Goal: Navigation & Orientation: Understand site structure

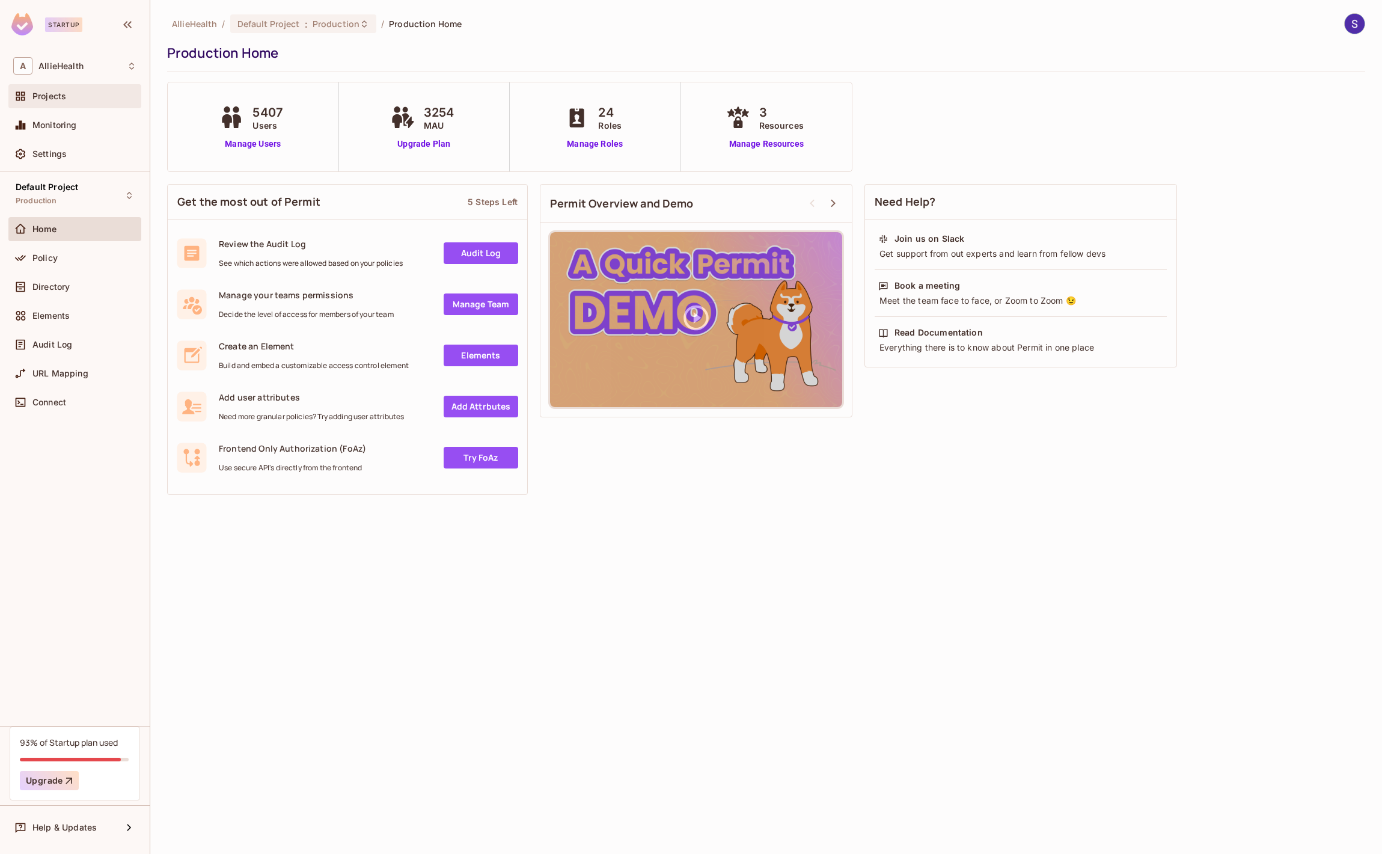
click at [47, 101] on div "Projects" at bounding box center [74, 96] width 123 height 14
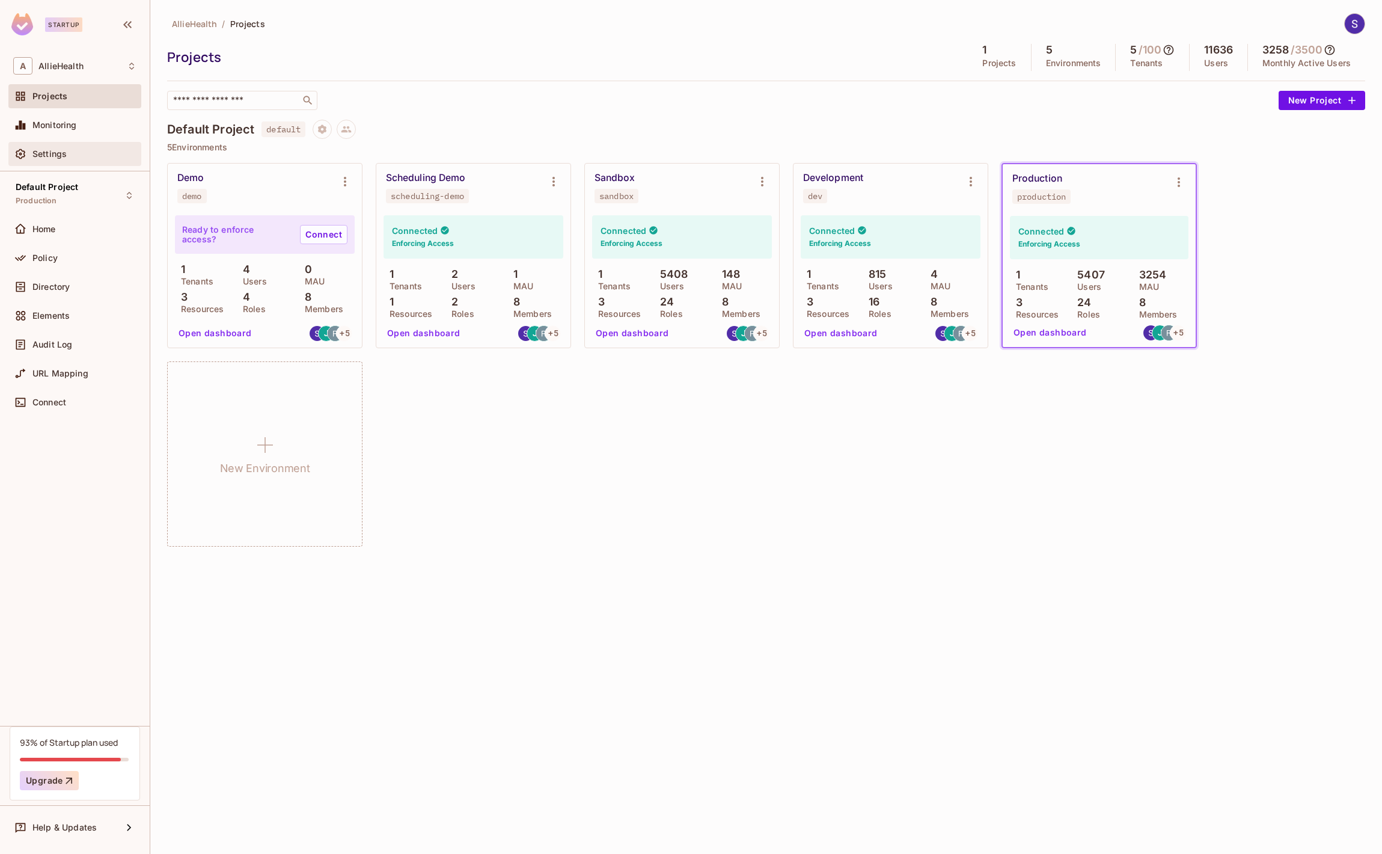
click at [73, 156] on div "Settings" at bounding box center [84, 154] width 104 height 10
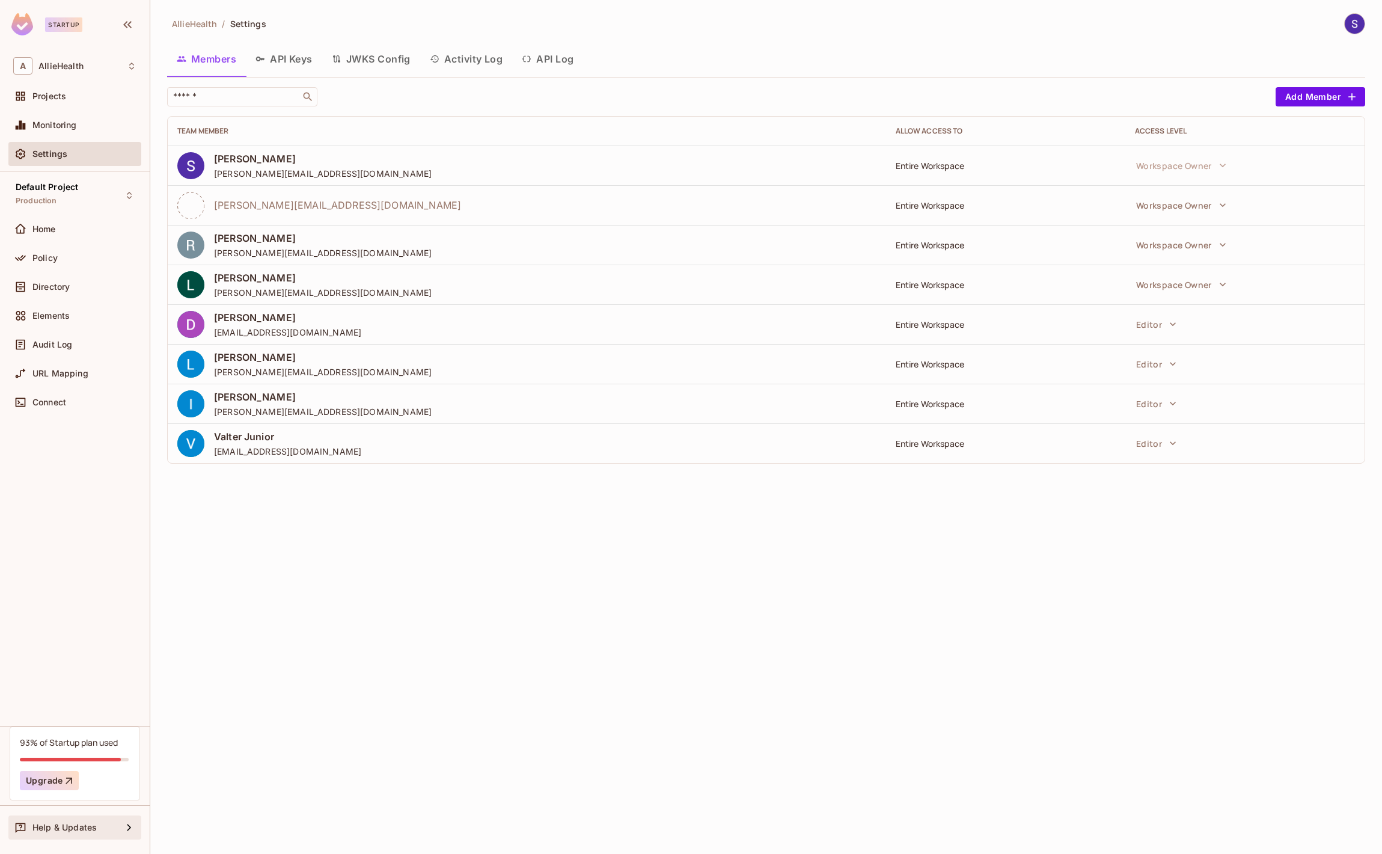
click at [60, 830] on span "Help & Updates" at bounding box center [64, 827] width 64 height 10
click at [116, 617] on div at bounding box center [691, 427] width 1382 height 854
click at [121, 62] on div "A AllieHealth" at bounding box center [74, 65] width 123 height 17
click at [121, 62] on div at bounding box center [691, 427] width 1382 height 854
click at [1345, 29] on div at bounding box center [1354, 23] width 21 height 21
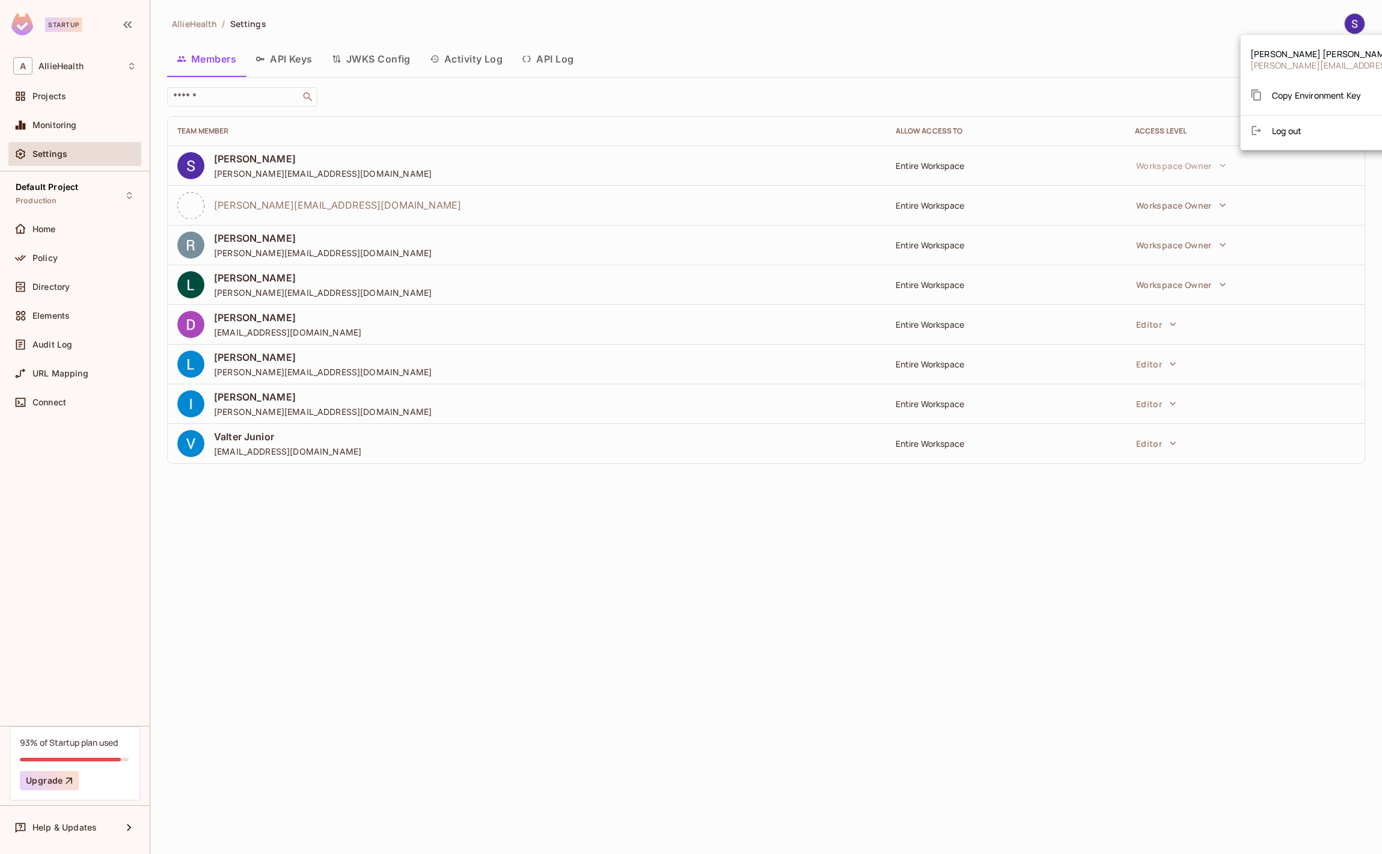
click at [1120, 39] on div at bounding box center [691, 427] width 1382 height 854
click at [187, 26] on span "AllieHealth" at bounding box center [194, 23] width 45 height 11
click at [85, 124] on div "Monitoring" at bounding box center [84, 125] width 104 height 10
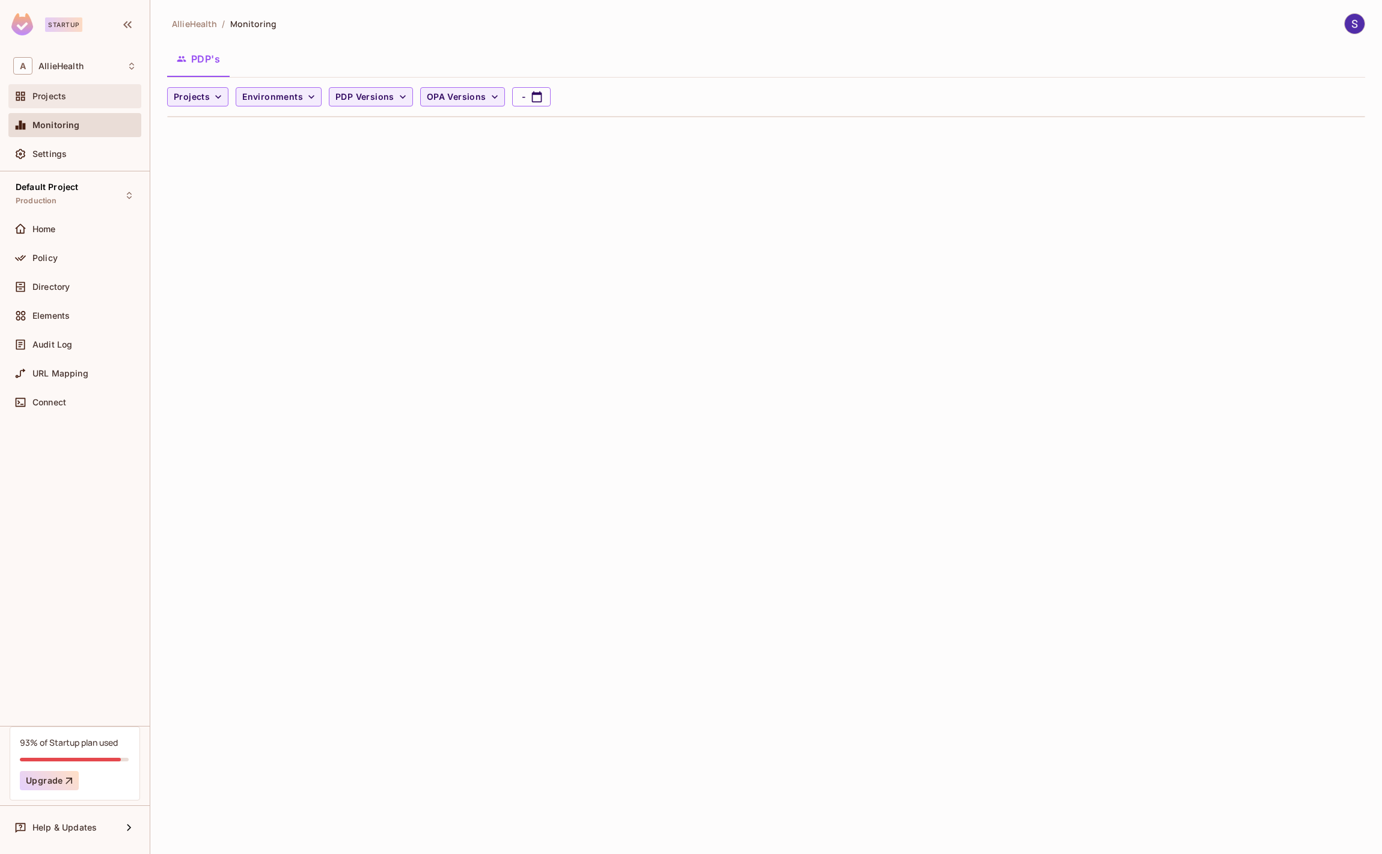
click at [90, 98] on div "Projects" at bounding box center [84, 96] width 104 height 10
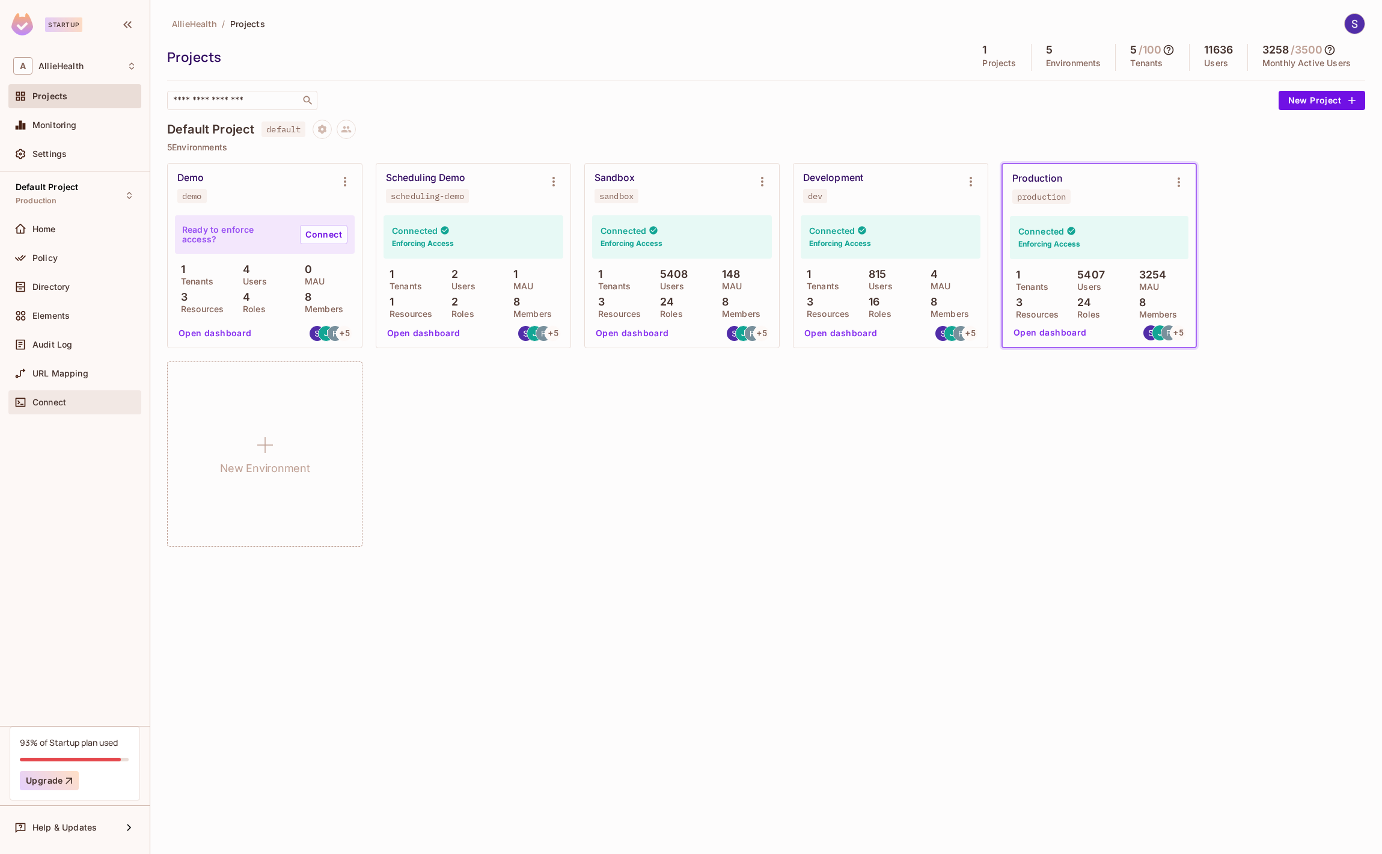
click at [88, 403] on div "Connect" at bounding box center [84, 402] width 104 height 10
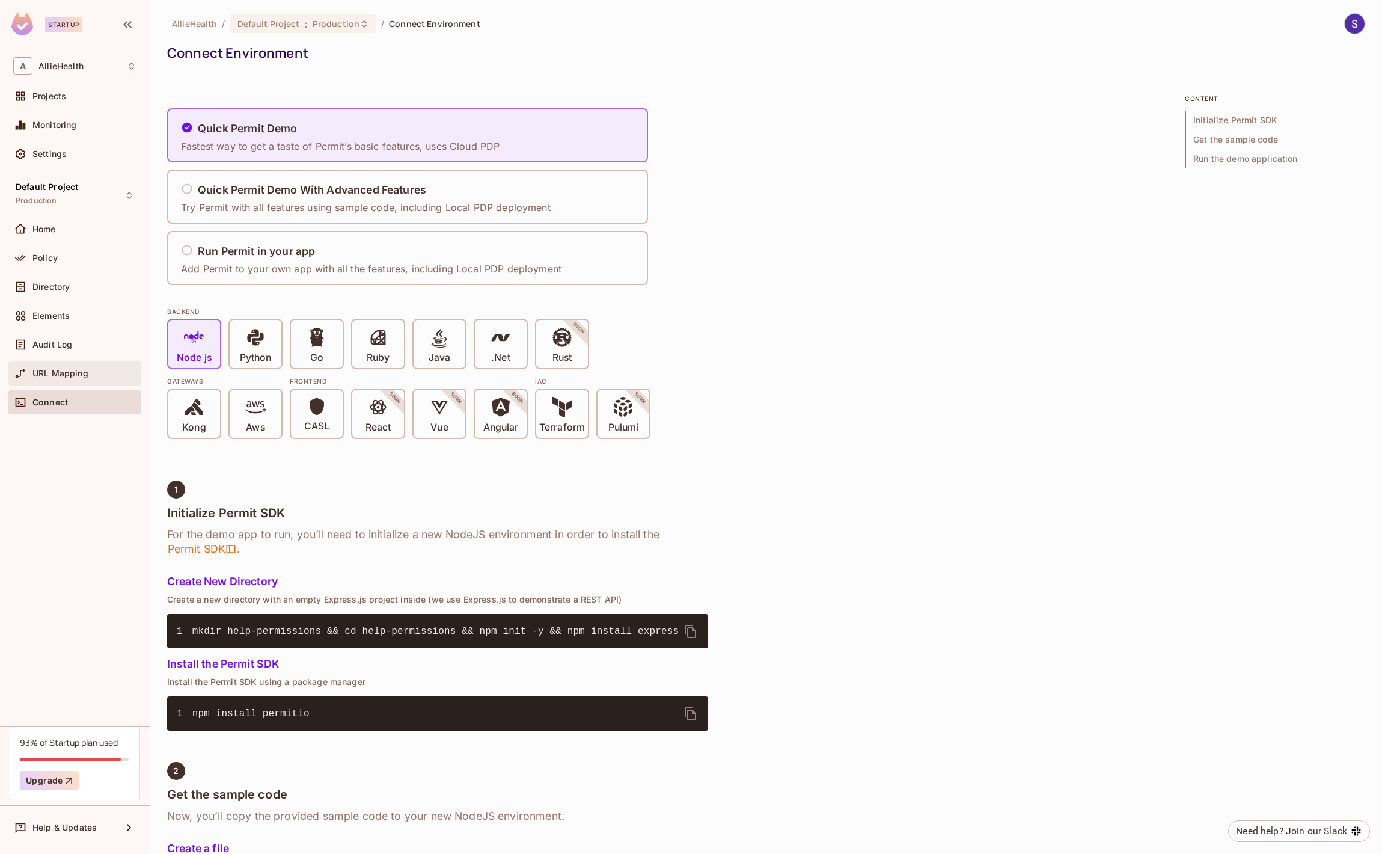
click at [88, 377] on div "URL Mapping" at bounding box center [84, 374] width 104 height 10
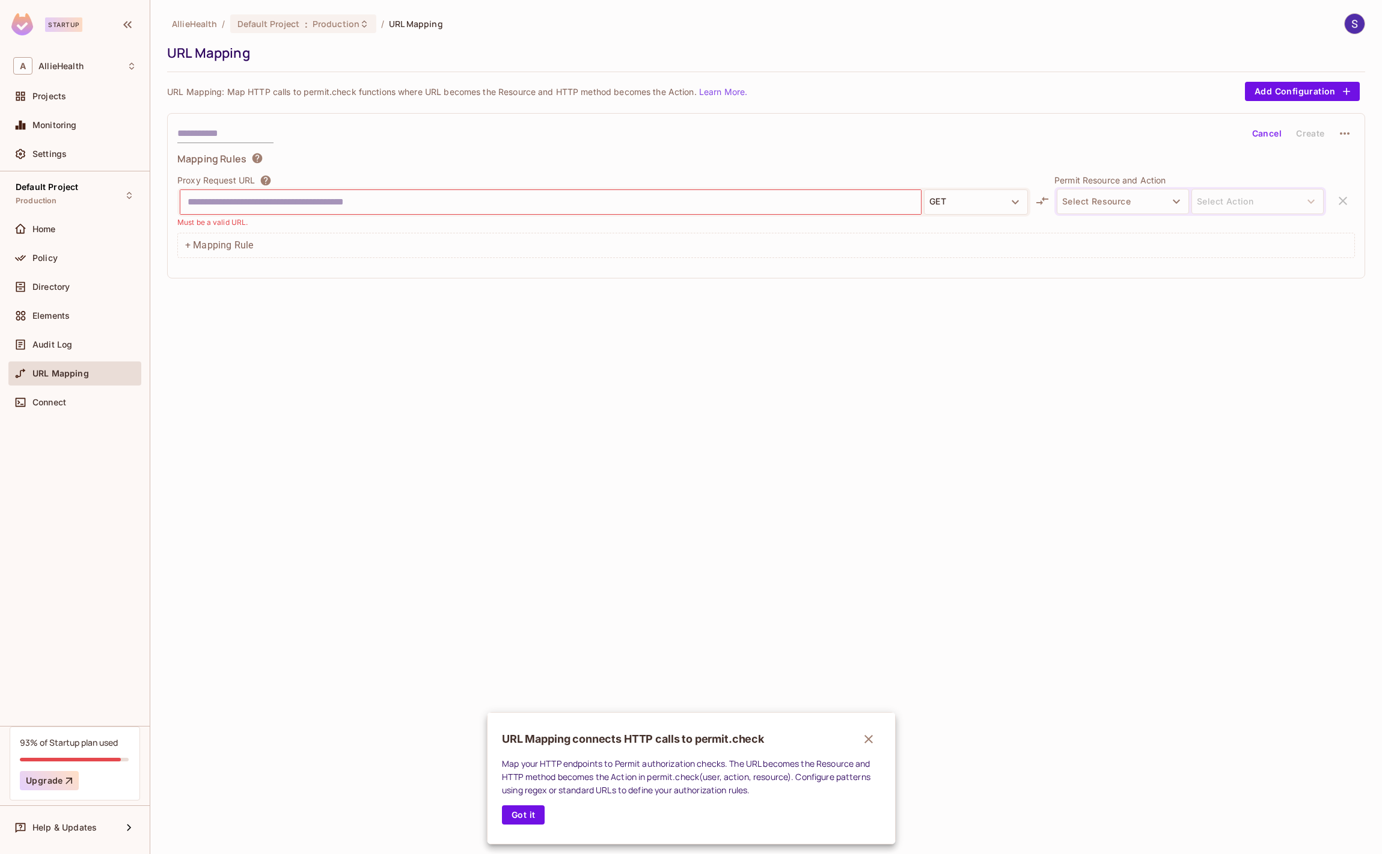
click at [92, 346] on div at bounding box center [691, 427] width 1382 height 854
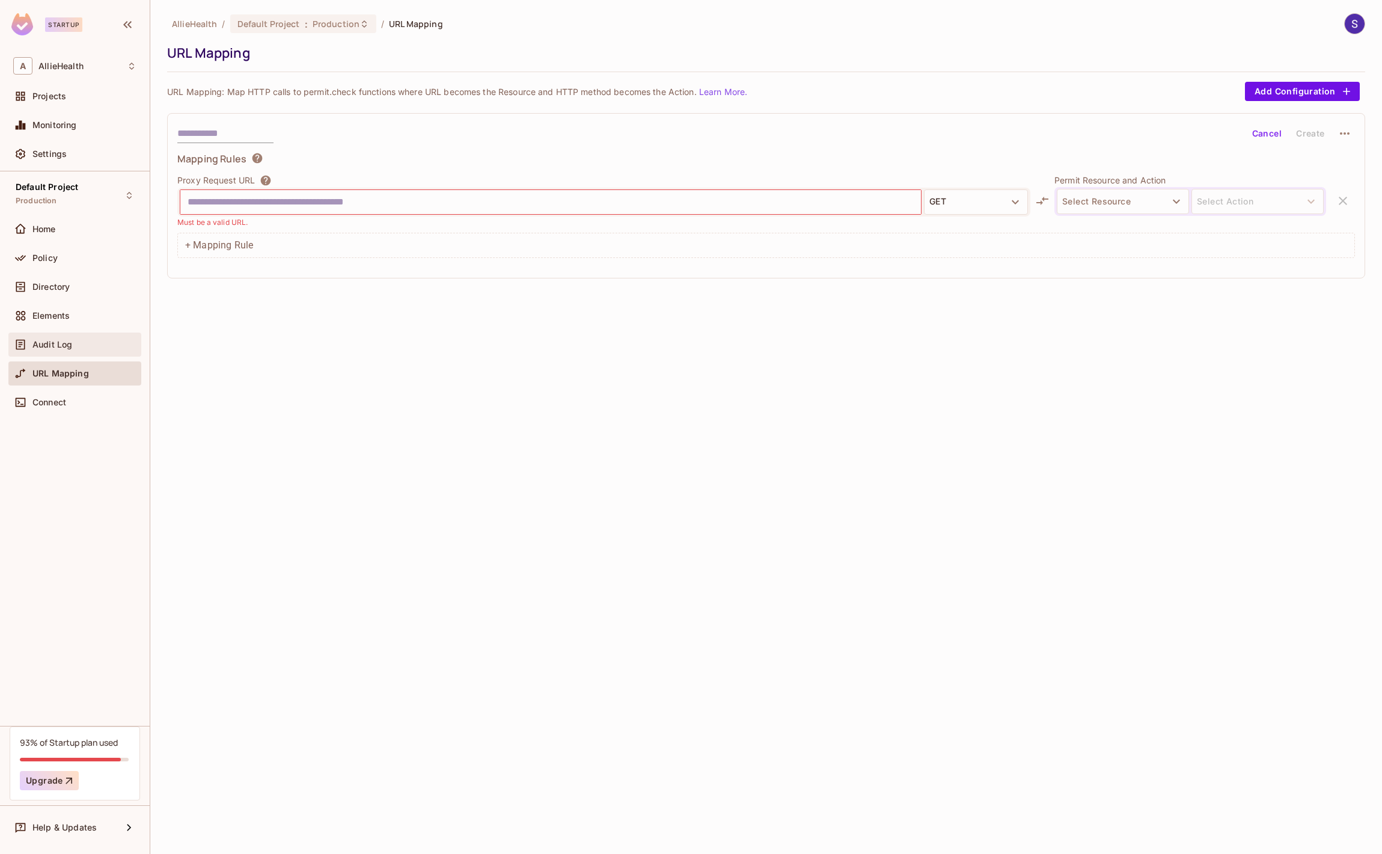
click at [79, 347] on div "Audit Log" at bounding box center [84, 345] width 104 height 10
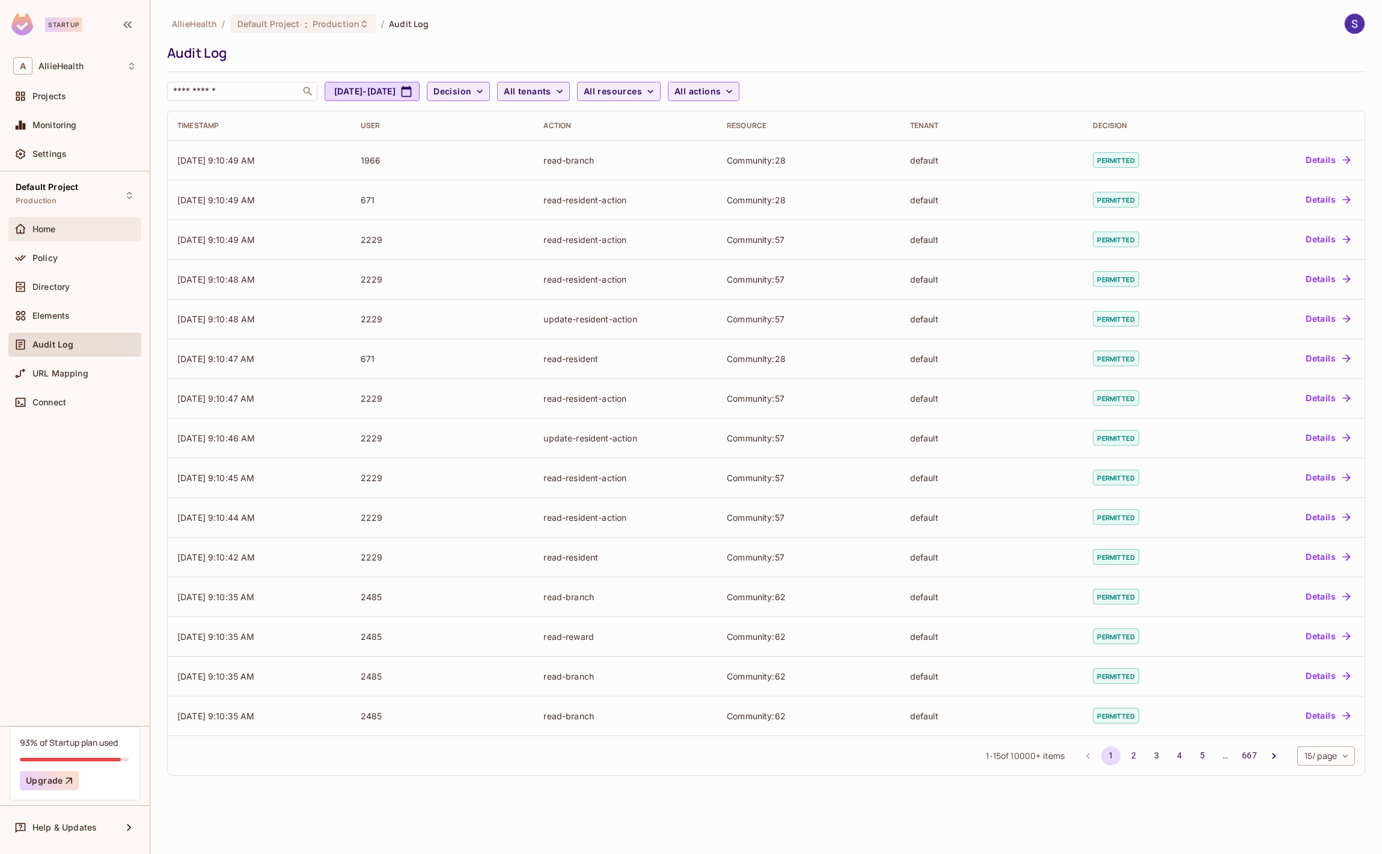
click at [103, 228] on div "Home" at bounding box center [84, 229] width 104 height 10
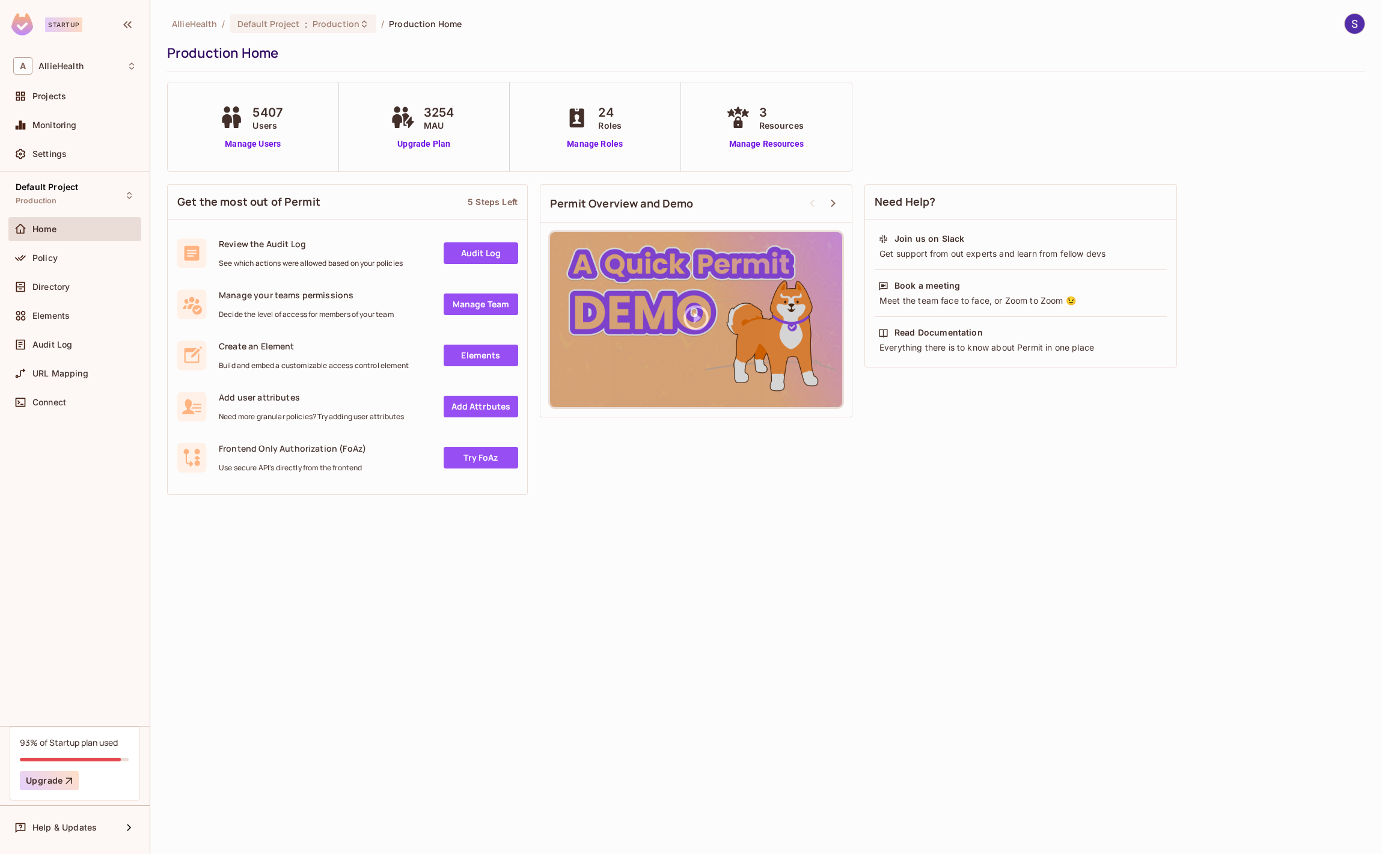
click at [60, 758] on div at bounding box center [70, 759] width 101 height 4
click at [72, 822] on span "Help & Updates" at bounding box center [64, 827] width 64 height 10
click at [72, 822] on div at bounding box center [691, 427] width 1382 height 854
